Goal: Transaction & Acquisition: Purchase product/service

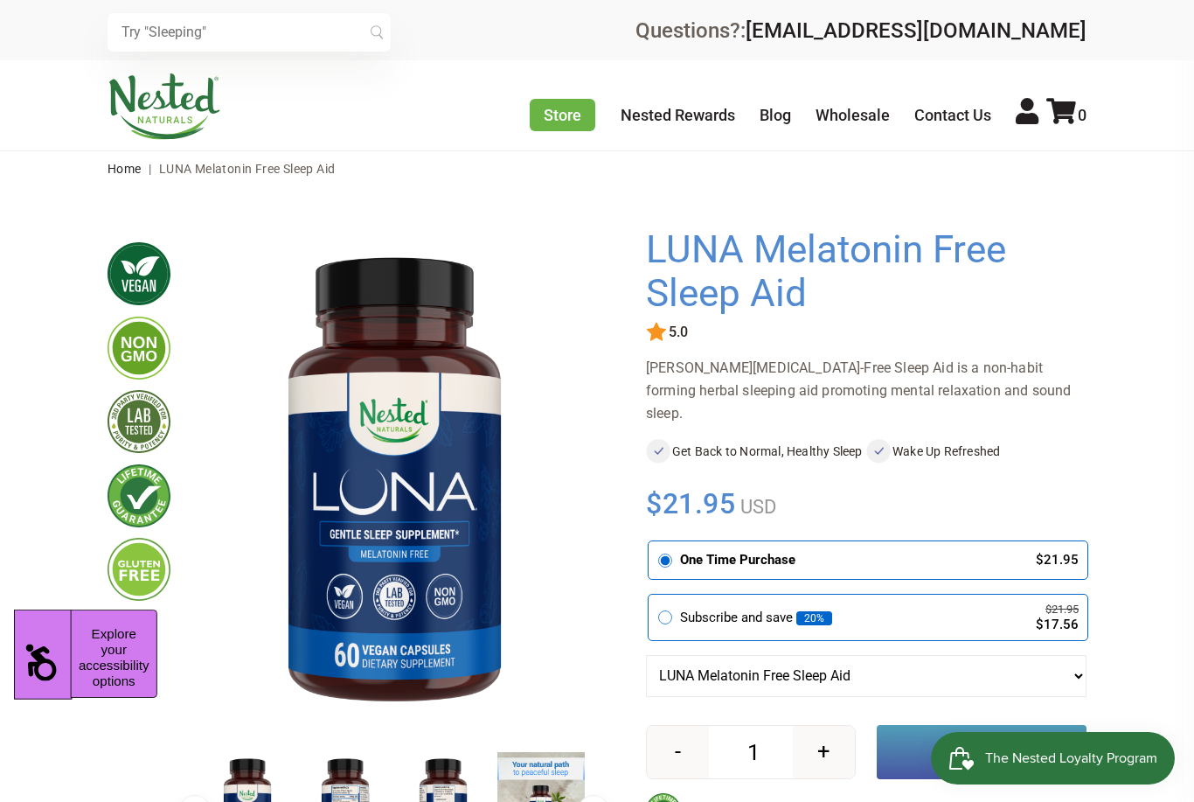
drag, startPoint x: 30, startPoint y: 636, endPoint x: 25, endPoint y: 650, distance: 15.5
click at [25, 643] on button "Accessibility" at bounding box center [42, 662] width 57 height 59
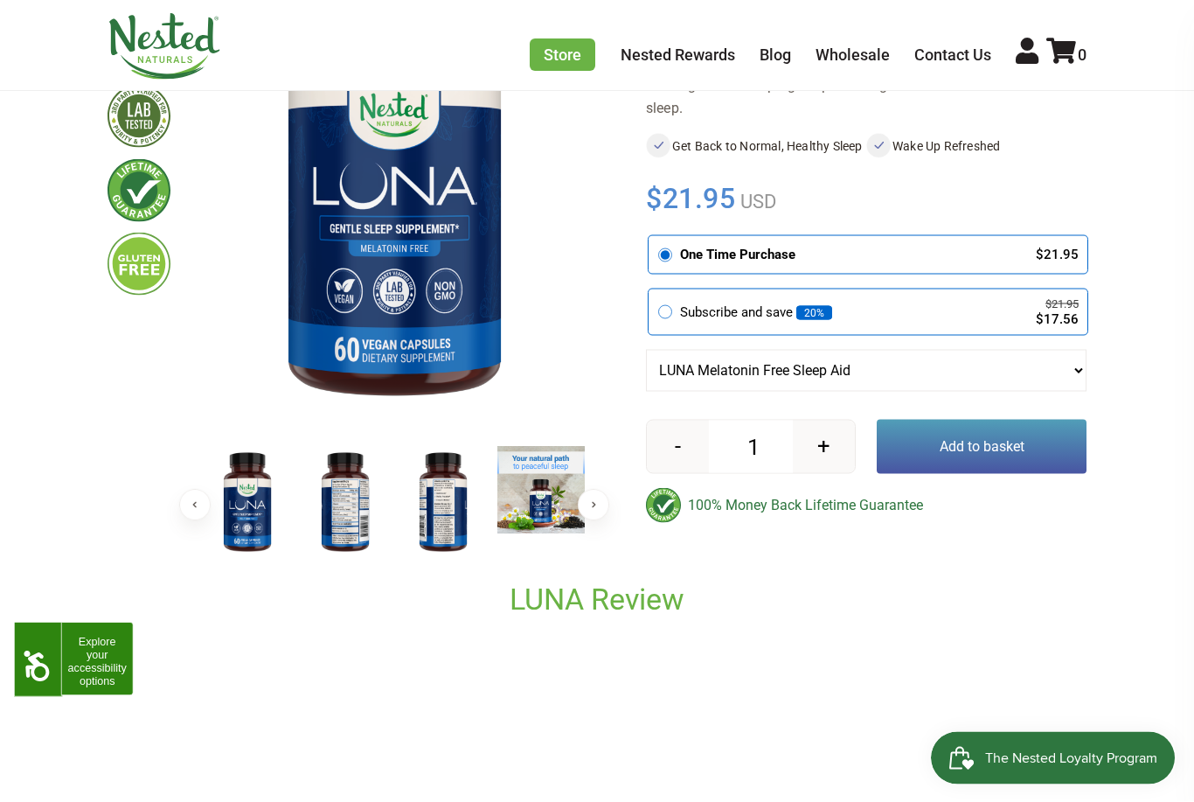
scroll to position [327, 0]
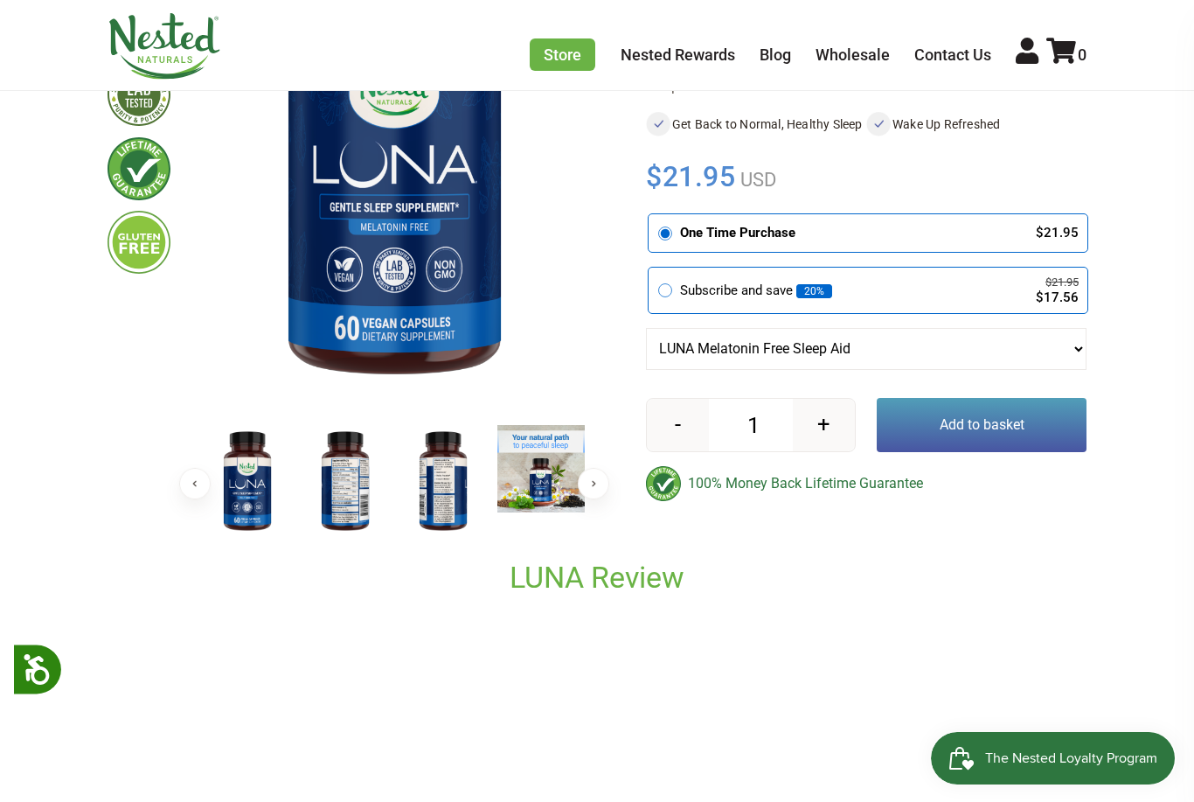
click at [344, 503] on img at bounding box center [345, 482] width 87 height 114
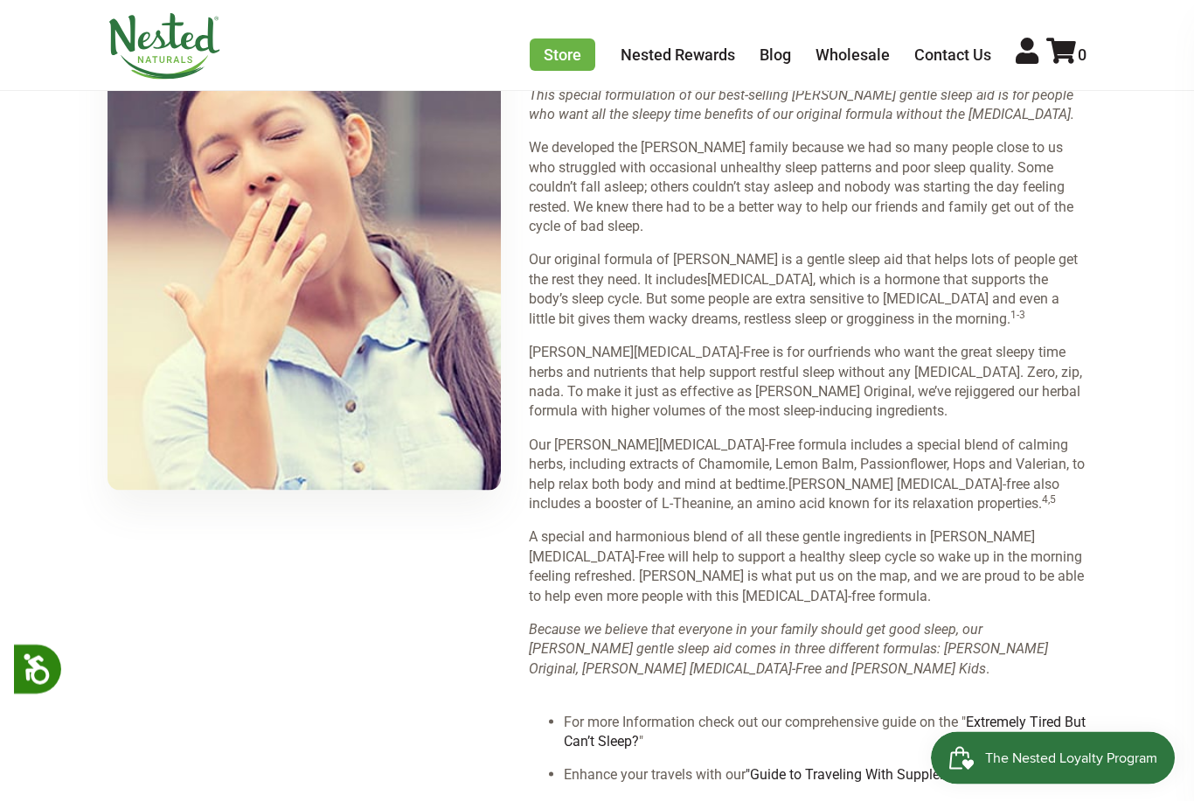
scroll to position [2001, 0]
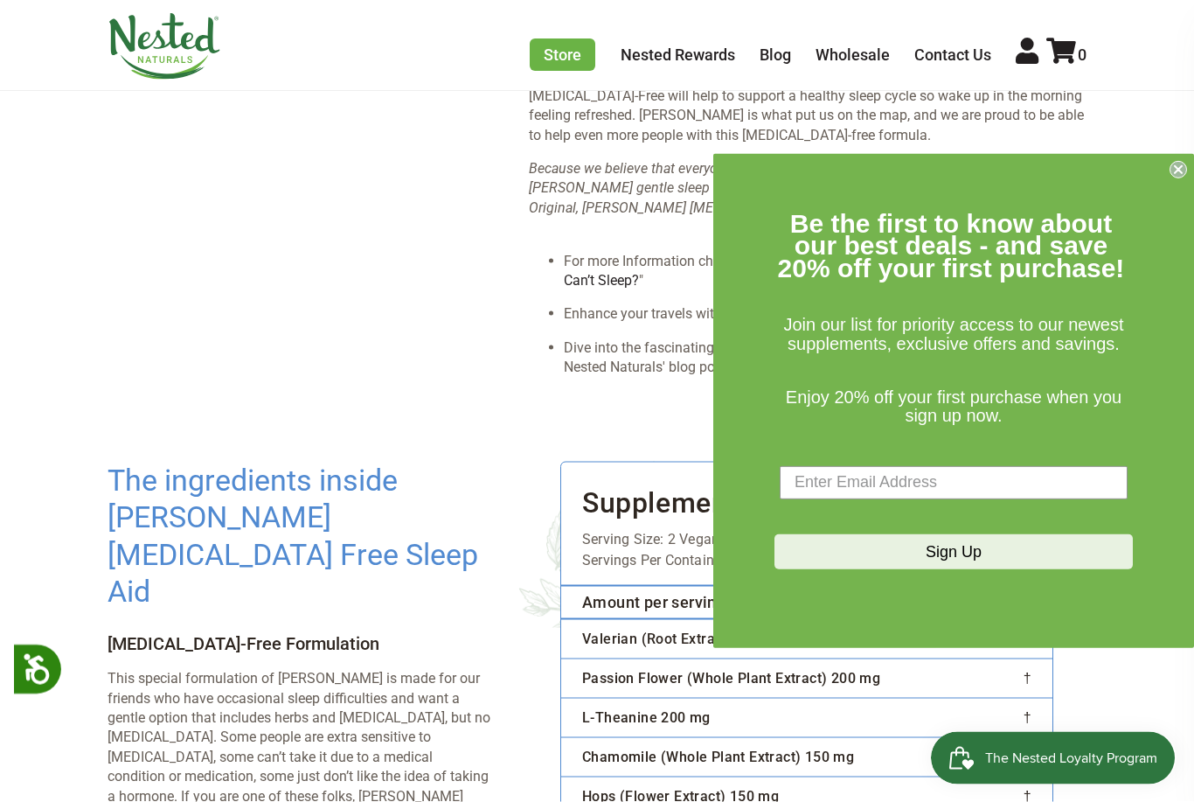
click at [1173, 177] on circle "Close dialog" at bounding box center [1179, 169] width 17 height 17
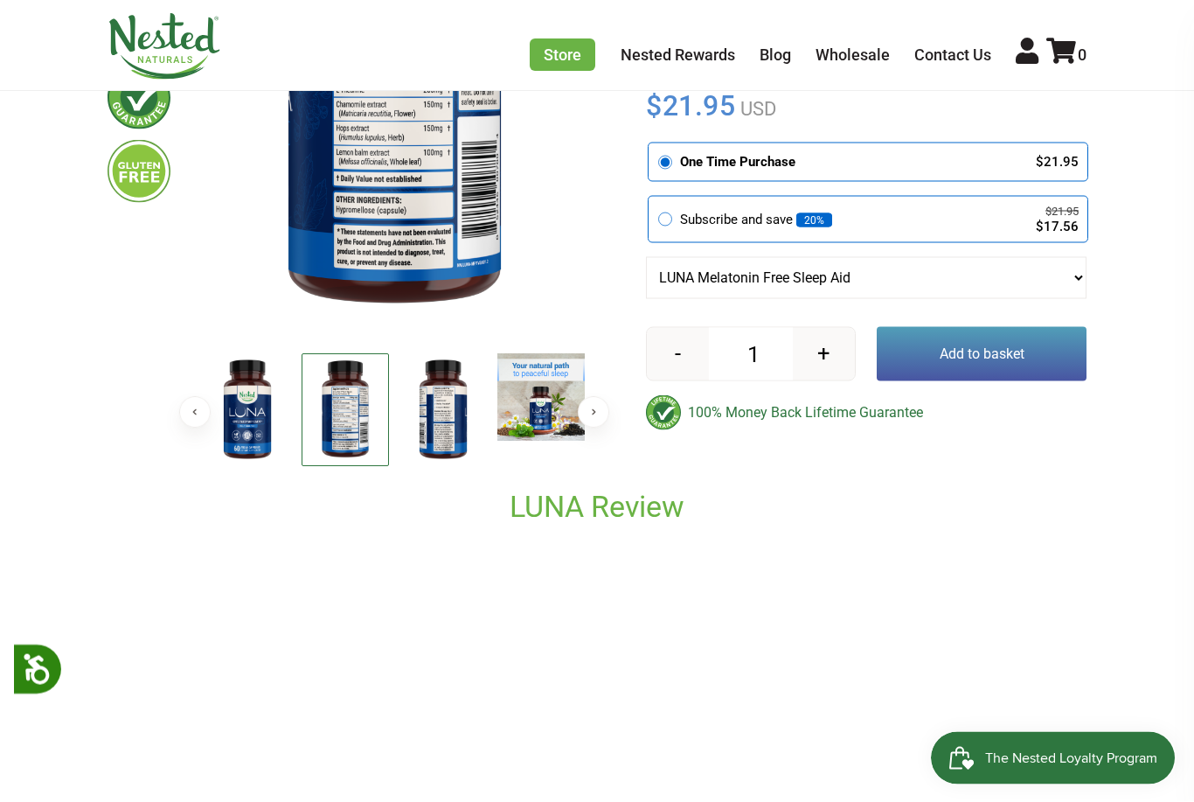
scroll to position [0, 0]
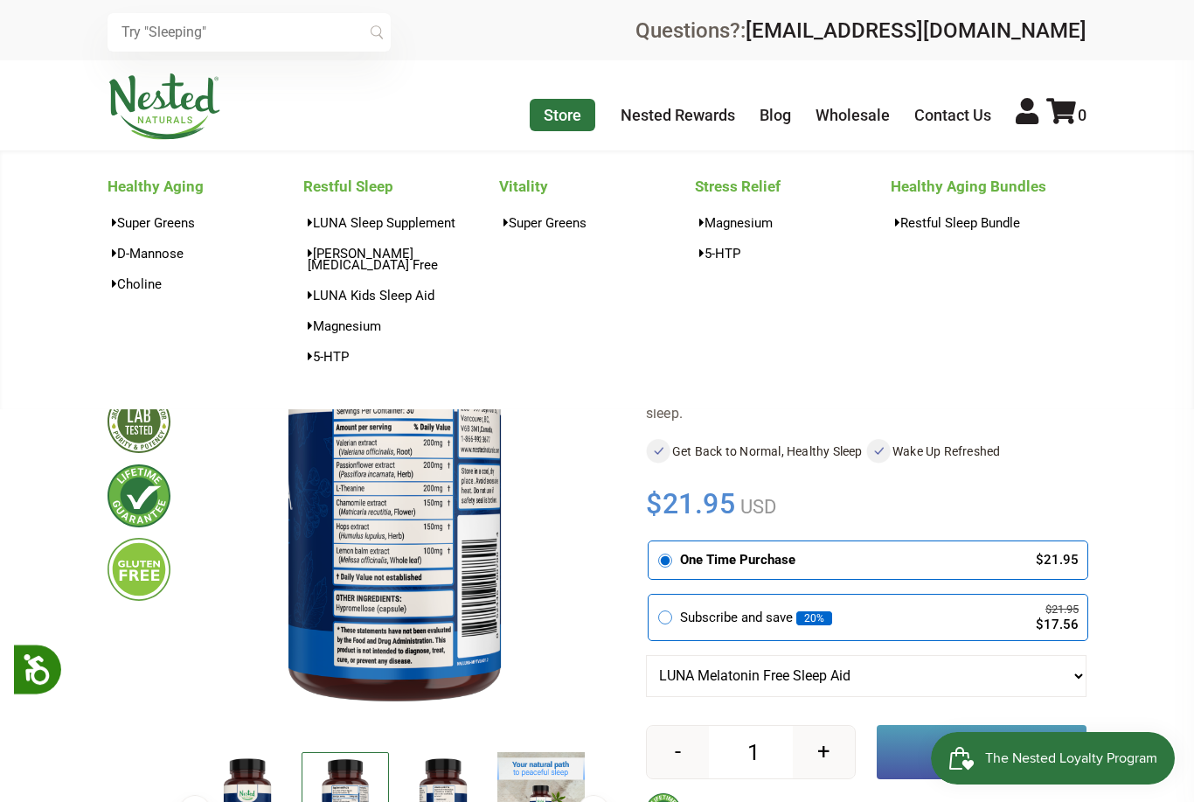
click at [567, 107] on link "Store" at bounding box center [563, 115] width 66 height 32
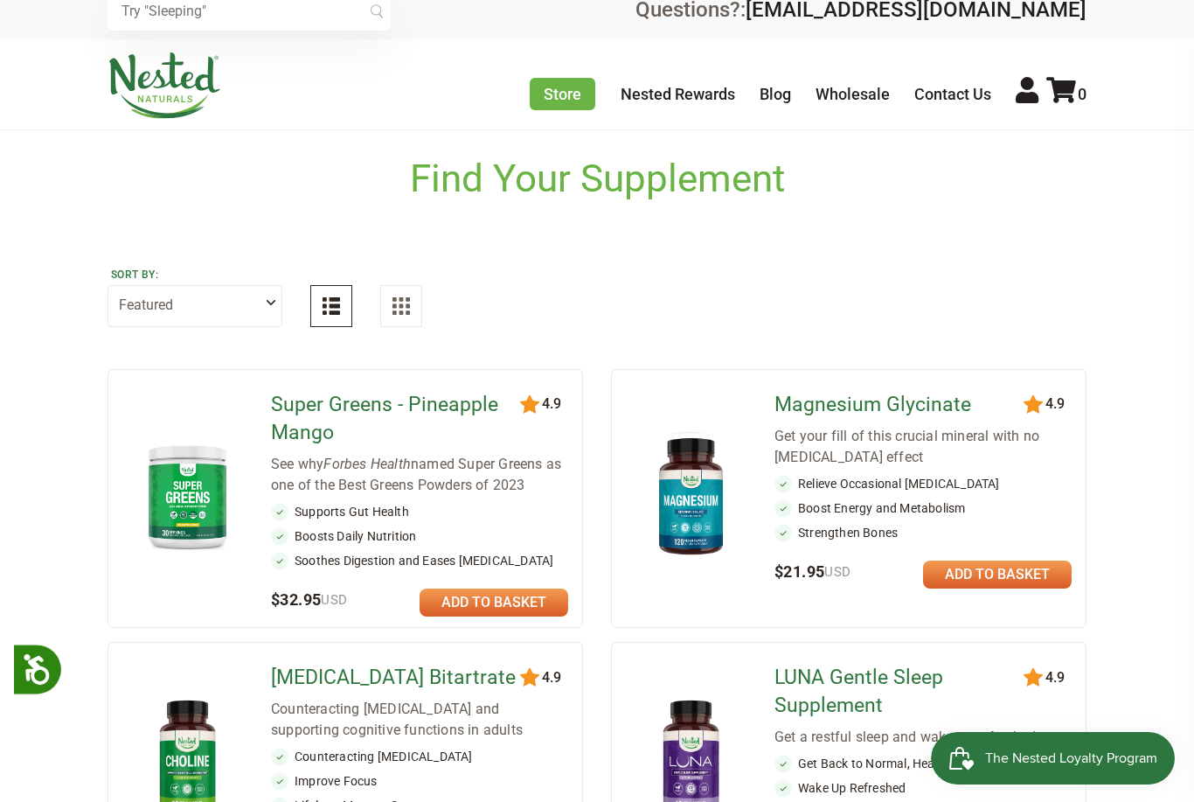
scroll to position [24, 0]
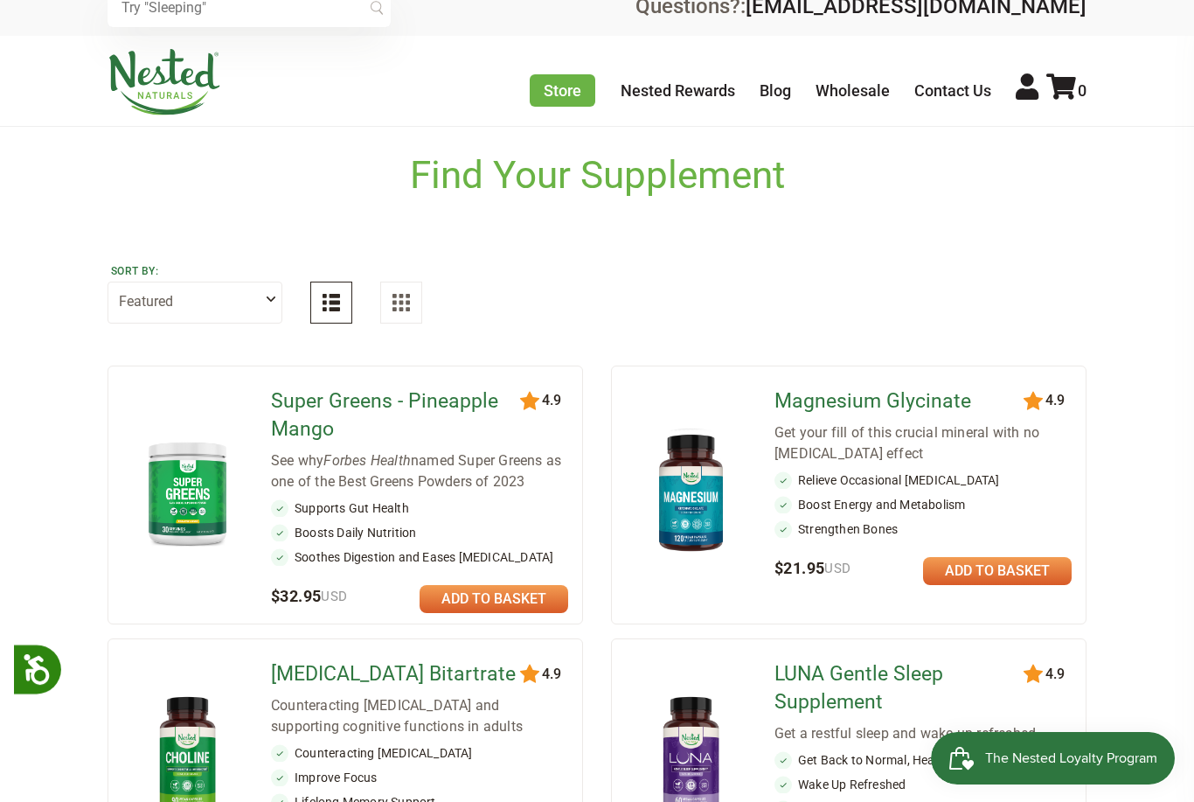
click at [907, 395] on link "Magnesium Glycinate" at bounding box center [901, 401] width 253 height 28
